Goal: Task Accomplishment & Management: Manage account settings

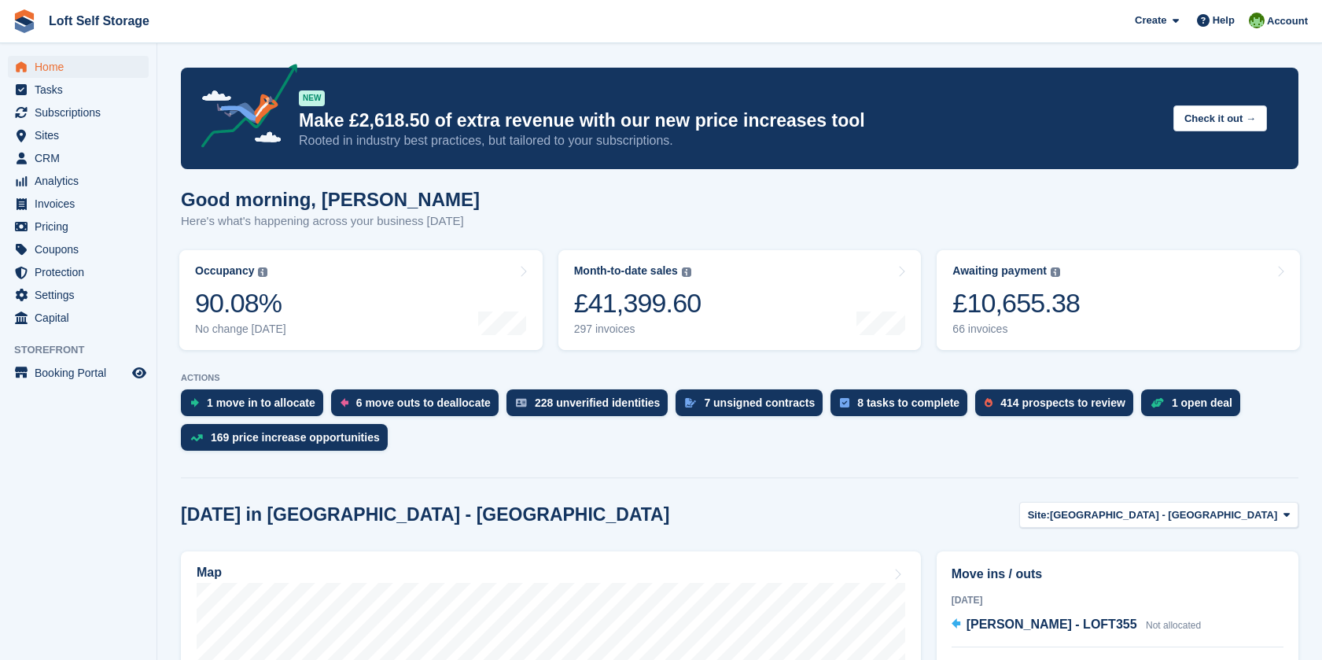
scroll to position [436, 0]
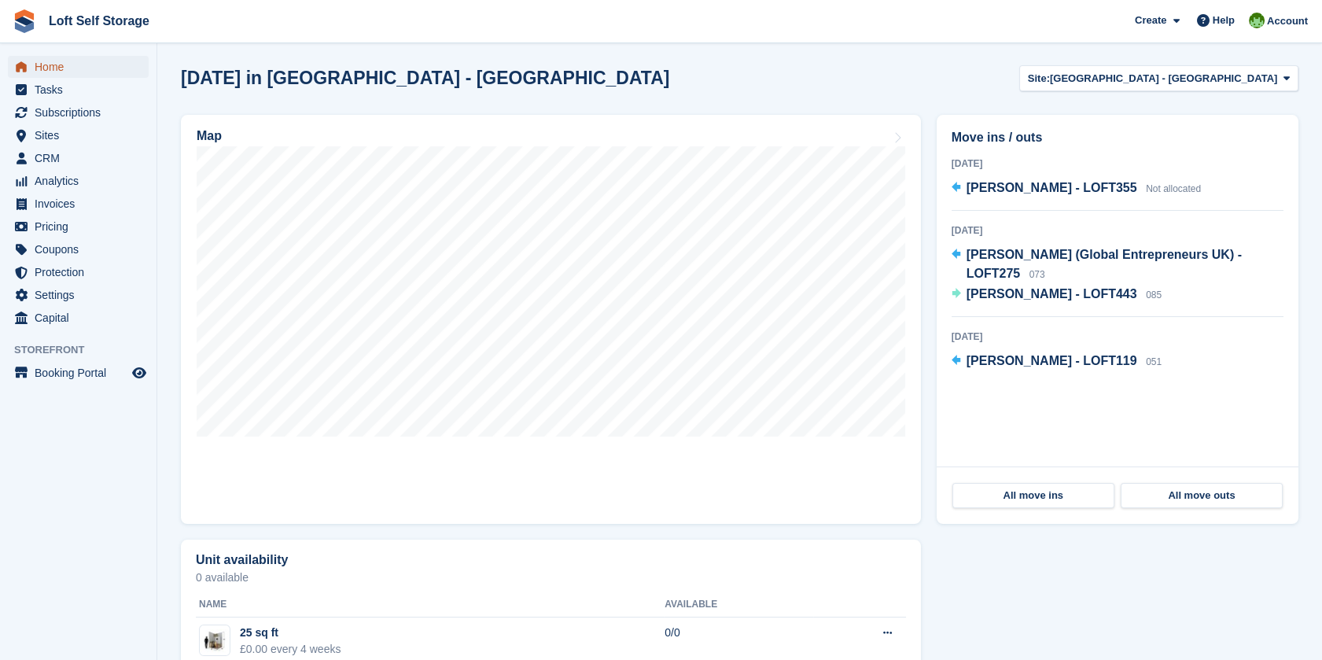
click at [50, 68] on span "Home" at bounding box center [82, 67] width 94 height 22
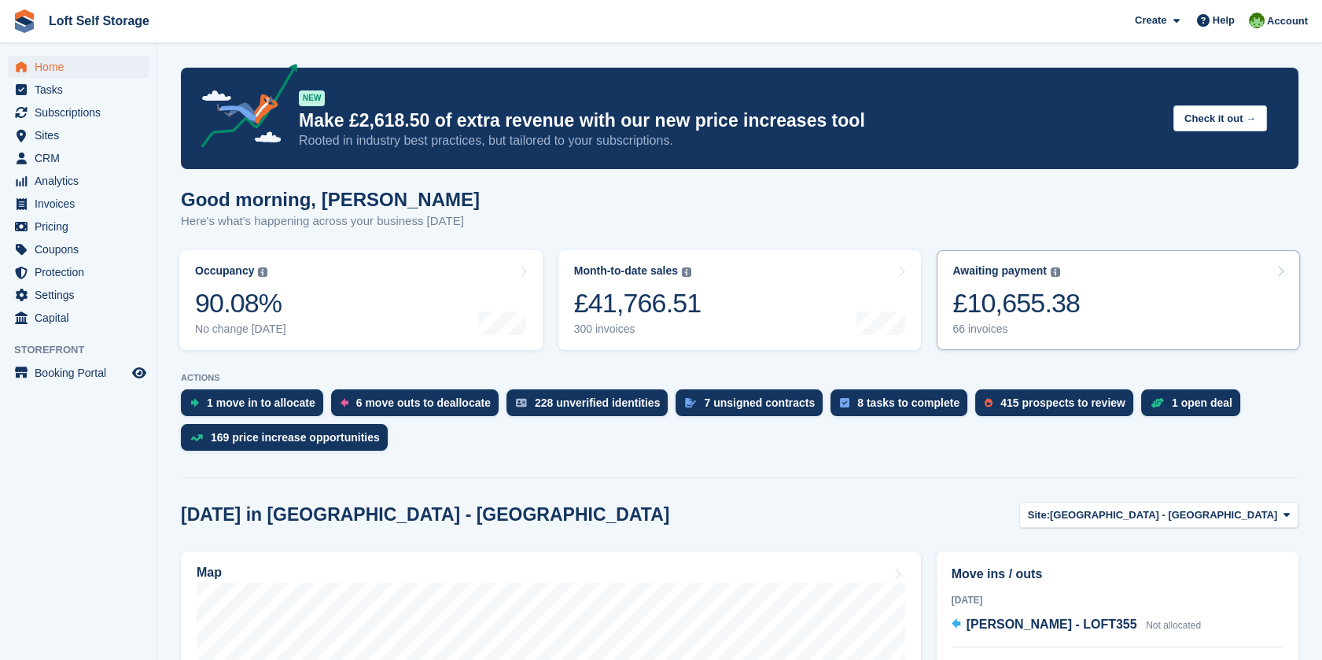
click at [973, 279] on div "Awaiting payment The total outstanding balance on all open invoices. £10,655.38…" at bounding box center [1015, 300] width 127 height 72
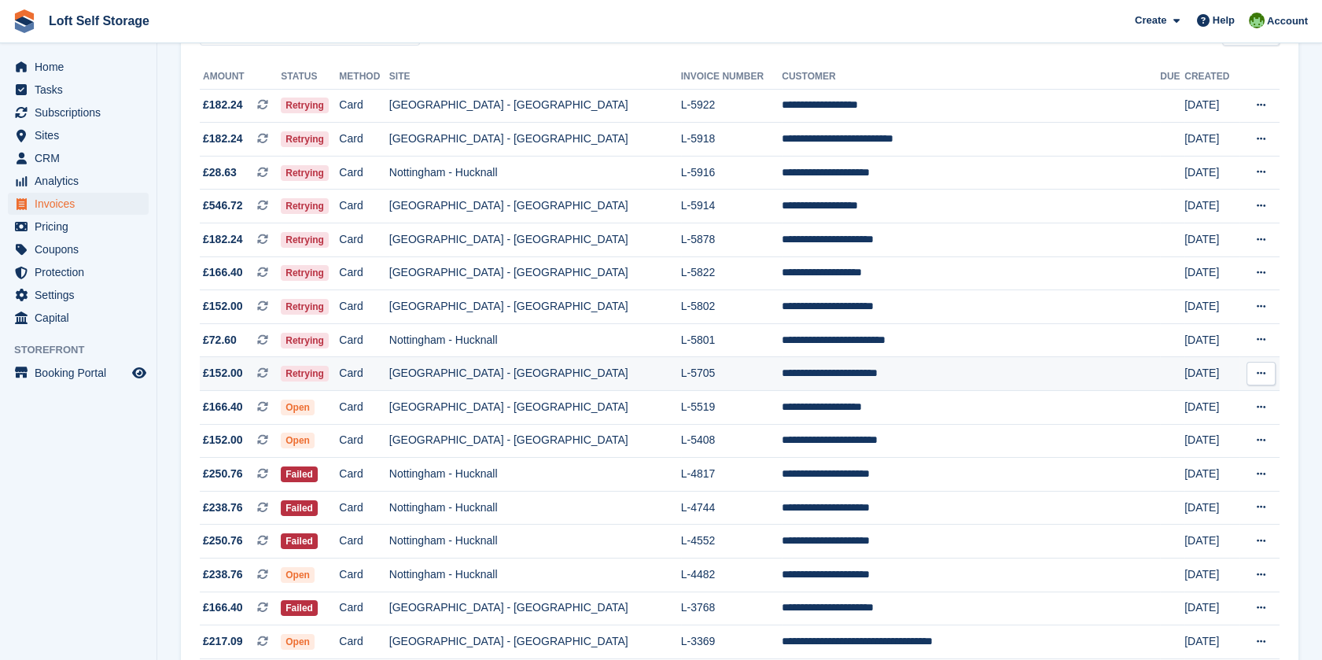
scroll to position [87, 0]
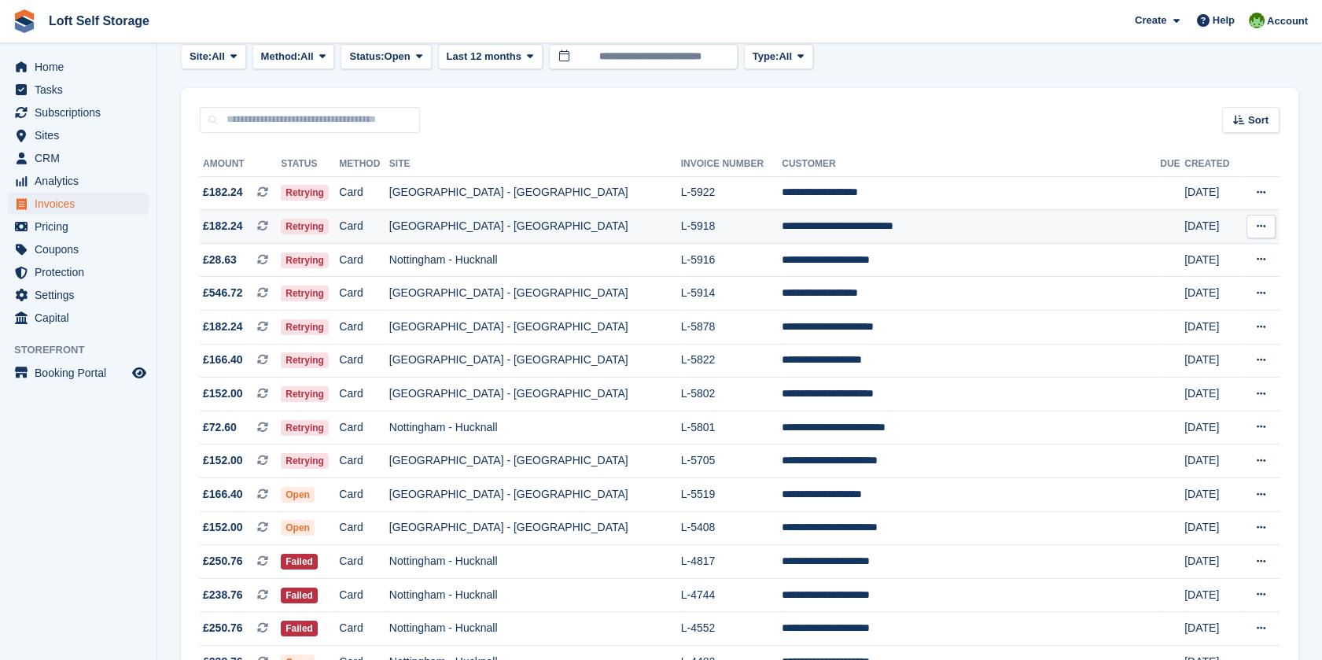
click at [550, 222] on td "[GEOGRAPHIC_DATA] - [GEOGRAPHIC_DATA]" at bounding box center [535, 227] width 292 height 34
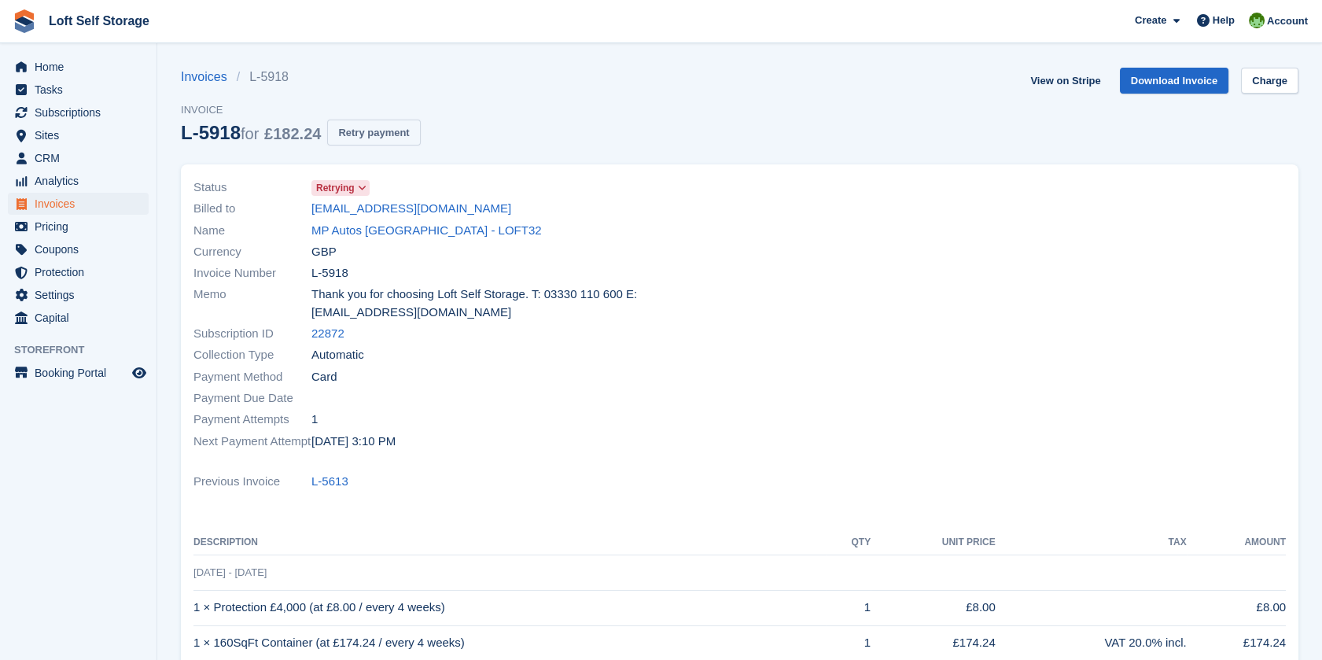
click at [386, 128] on button "Retry payment" at bounding box center [373, 133] width 93 height 26
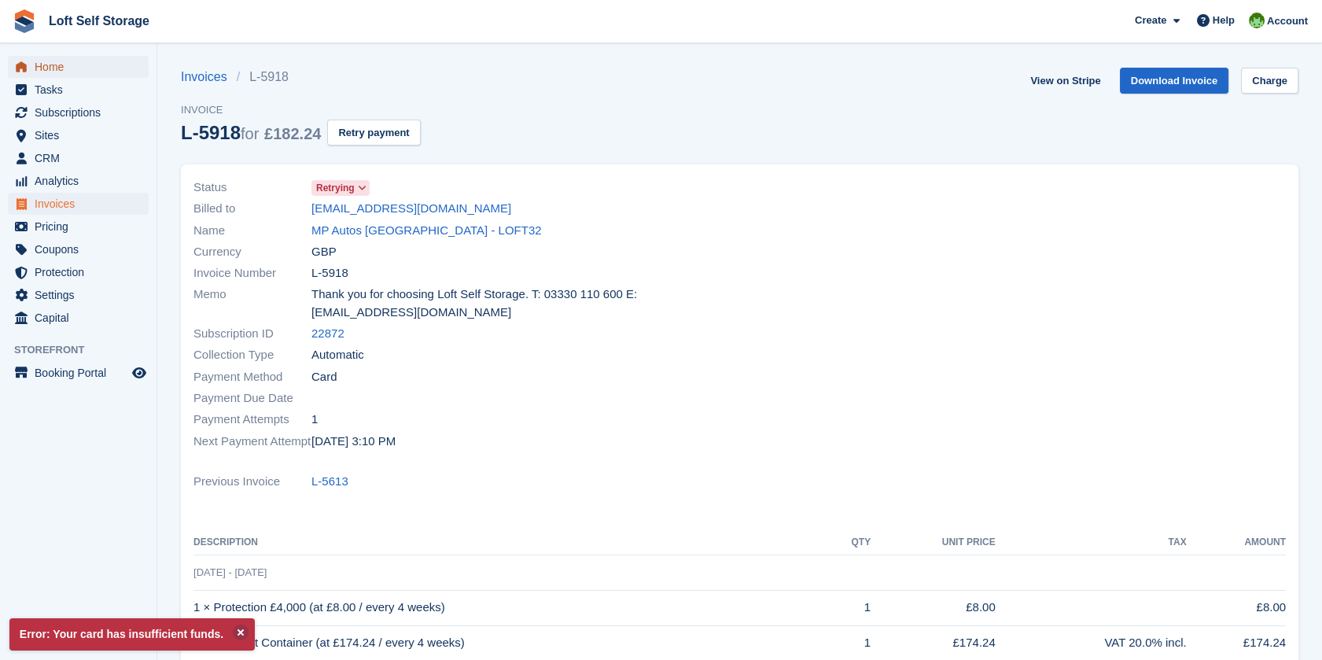
click at [86, 62] on span "Home" at bounding box center [82, 67] width 94 height 22
